Goal: Use online tool/utility: Utilize a website feature to perform a specific function

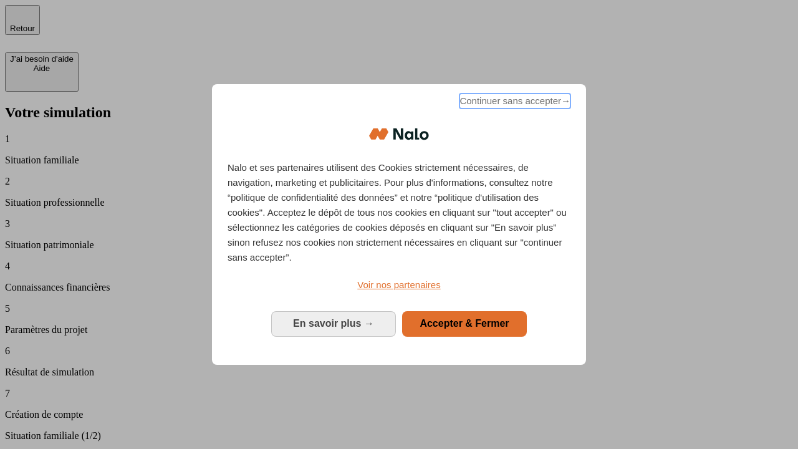
click at [513, 103] on span "Continuer sans accepter →" at bounding box center [514, 100] width 111 height 15
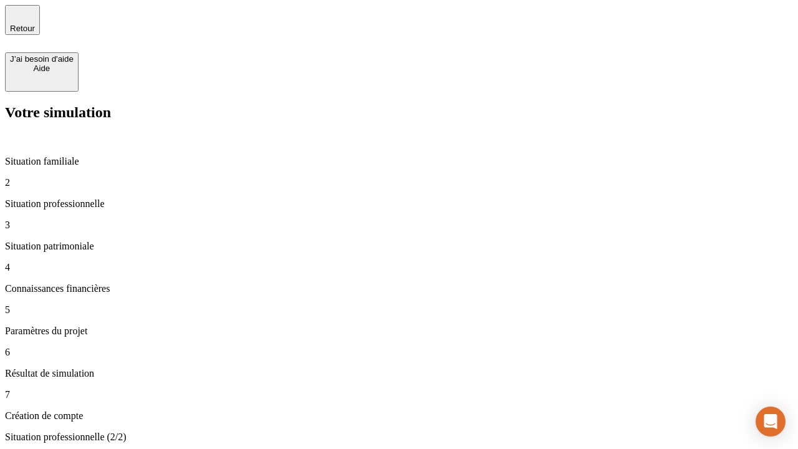
type input "30 000"
type input "0"
type input "1 000"
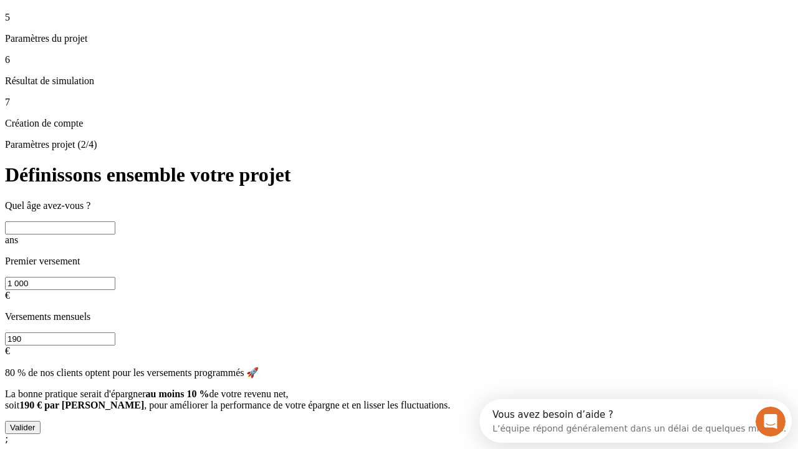
scroll to position [11, 0]
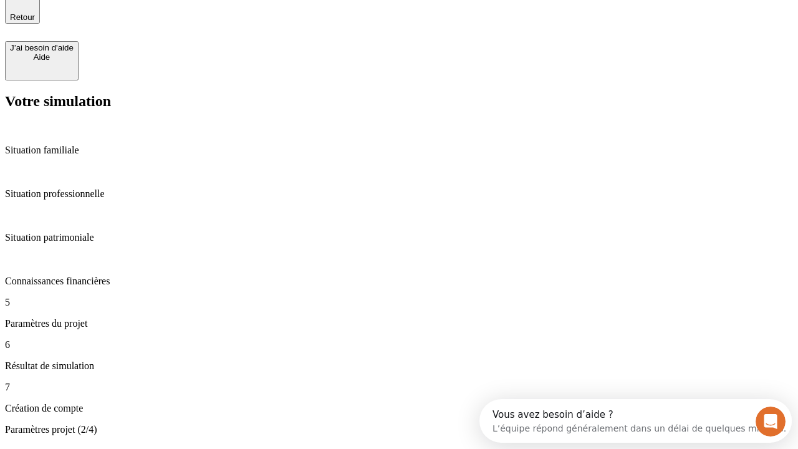
type input "40"
type input "200 000"
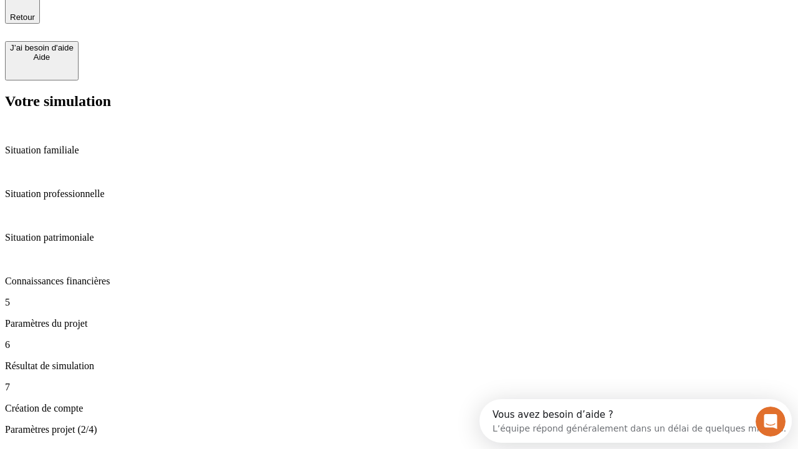
type input "640"
